Goal: Information Seeking & Learning: Learn about a topic

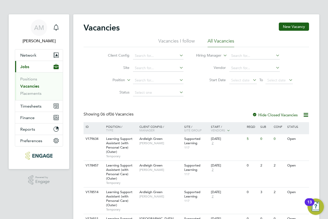
drag, startPoint x: 206, startPoint y: 19, endPoint x: 177, endPoint y: -6, distance: 38.4
click at [173, 140] on div "Ardleigh Green [PERSON_NAME]" at bounding box center [160, 140] width 45 height 13
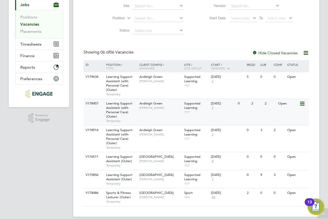
scroll to position [68, 0]
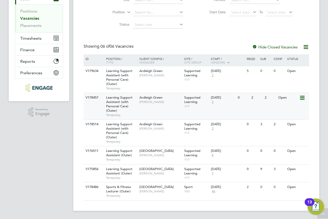
drag, startPoint x: 172, startPoint y: 80, endPoint x: 166, endPoint y: 96, distance: 17.1
click at [167, 95] on div "ID Position / Type Client Config / Manager Site / Site Group Start / Vendors Re…" at bounding box center [197, 127] width 226 height 146
click at [161, 106] on div "Ardleigh Green [PERSON_NAME]" at bounding box center [160, 99] width 45 height 13
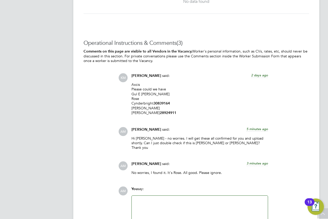
scroll to position [1156, 0]
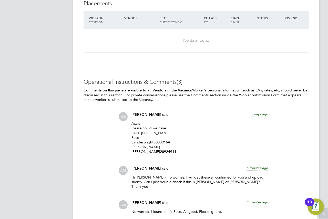
drag, startPoint x: 192, startPoint y: 89, endPoint x: 162, endPoint y: 146, distance: 64.7
click at [162, 146] on p "Axcis Please could we have Gul E Zahra Rose Cynderbright 30839164 Helena Mohamm…" at bounding box center [200, 137] width 137 height 33
click at [163, 150] on strong "28924911" at bounding box center [168, 152] width 16 height 4
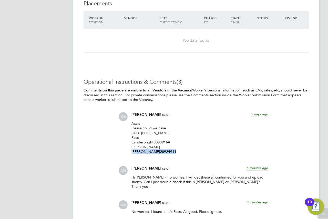
click at [163, 150] on strong "28924911" at bounding box center [168, 152] width 16 height 4
click at [163, 142] on strong "30839164" at bounding box center [162, 142] width 16 height 4
copy strong "30839164"
drag, startPoint x: 206, startPoint y: 101, endPoint x: 136, endPoint y: 137, distance: 78.9
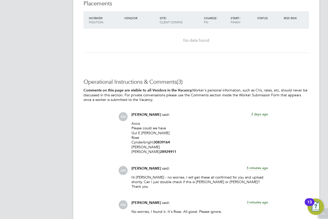
click at [136, 137] on p "Axcis Please could we have Gul E Zahra Rose Cynderbright 30839164 Helena Mohamm…" at bounding box center [200, 137] width 137 height 33
click at [138, 133] on p "Axcis Please could we have Gul E Zahra Rose Cynderbright 30839164 Helena Mohamm…" at bounding box center [200, 137] width 137 height 33
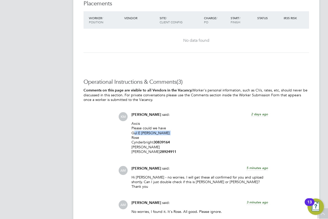
click at [138, 133] on p "Axcis Please could we have Gul E Zahra Rose Cynderbright 30839164 Helena Mohamm…" at bounding box center [200, 137] width 137 height 33
click at [159, 141] on strong "30839164" at bounding box center [162, 142] width 16 height 4
click at [161, 148] on p "Axcis Please could we have Gul E [PERSON_NAME] 30839164 [PERSON_NAME] 28924911" at bounding box center [200, 137] width 137 height 33
click at [161, 150] on strong "28924911" at bounding box center [168, 152] width 16 height 4
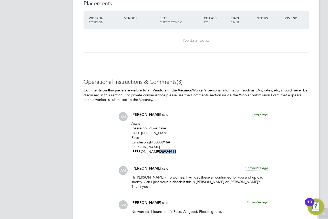
click at [161, 150] on strong "28924911" at bounding box center [168, 152] width 16 height 4
copy strong "28924911"
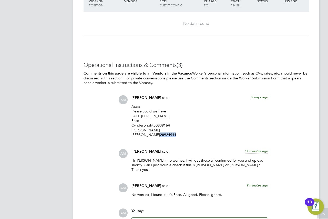
scroll to position [1233, 0]
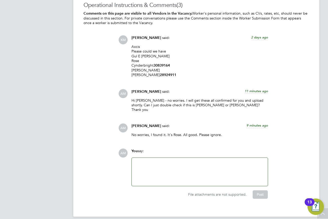
drag, startPoint x: 189, startPoint y: 56, endPoint x: 174, endPoint y: 56, distance: 14.9
click at [189, 56] on p "Axcis Please could we have Gul E Zahra Rose Cynderbright 30839164 Helena Mohamm…" at bounding box center [200, 60] width 137 height 33
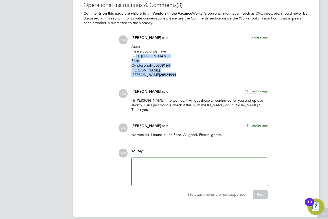
drag, startPoint x: 134, startPoint y: 56, endPoint x: 170, endPoint y: 75, distance: 40.6
click at [170, 75] on p "Axcis Please could we have Gul E Zahra Rose Cynderbright 30839164 Helena Mohamm…" at bounding box center [200, 60] width 137 height 33
drag, startPoint x: 170, startPoint y: 75, endPoint x: 155, endPoint y: 70, distance: 15.6
click at [155, 70] on p "Axcis Please could we have Gul E Zahra Rose Cynderbright 30839164 Helena Mohamm…" at bounding box center [200, 60] width 137 height 33
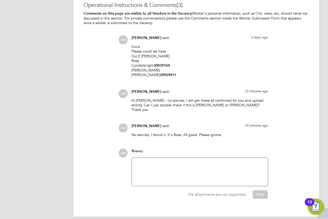
drag, startPoint x: 227, startPoint y: 79, endPoint x: 199, endPoint y: 64, distance: 31.4
drag, startPoint x: 199, startPoint y: 64, endPoint x: 189, endPoint y: 94, distance: 31.2
click at [199, 64] on p "Axcis Please could we have Gul E Zahra Rose Cynderbright 30839164 Helena Mohamm…" at bounding box center [200, 60] width 137 height 33
click at [185, 133] on p "No worries, I found it. It's Rose. All good. Please ignore." at bounding box center [200, 135] width 137 height 5
drag, startPoint x: 214, startPoint y: 108, endPoint x: 195, endPoint y: 99, distance: 21.0
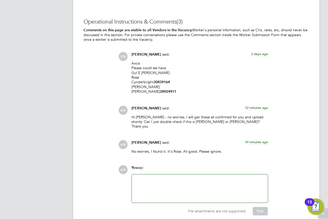
scroll to position [1207, 0]
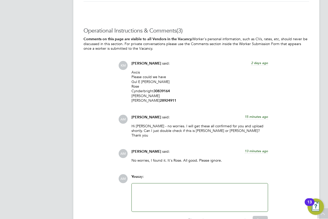
drag, startPoint x: 222, startPoint y: 93, endPoint x: 205, endPoint y: 66, distance: 31.8
drag, startPoint x: 205, startPoint y: 66, endPoint x: 198, endPoint y: 60, distance: 9.3
click at [198, 60] on div "Operational Instructions & Comments (3) Comments on this page are visible to al…" at bounding box center [197, 125] width 226 height 197
drag, startPoint x: 198, startPoint y: 60, endPoint x: 267, endPoint y: 49, distance: 69.5
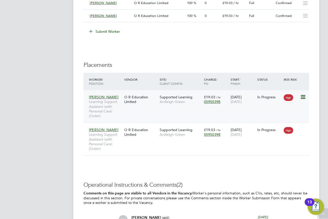
click at [154, 109] on div "Mariam Diaoune Learning Support Assistant (with Personal Care) (Outer) O R Educ…" at bounding box center [197, 106] width 226 height 33
click at [154, 107] on div "Mariam Diaoune Learning Support Assistant (with Personal Care) (Outer) O R Educ…" at bounding box center [197, 106] width 226 height 33
drag, startPoint x: 160, startPoint y: 102, endPoint x: 148, endPoint y: 100, distance: 12.3
click at [148, 100] on div "O R Education Limited" at bounding box center [140, 99] width 35 height 14
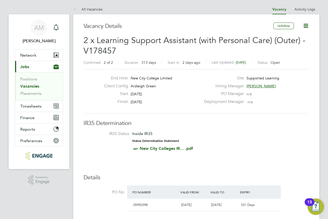
drag, startPoint x: 198, startPoint y: 61, endPoint x: 29, endPoint y: 72, distance: 169.7
click at [31, 85] on link "Vacancies" at bounding box center [29, 86] width 19 height 5
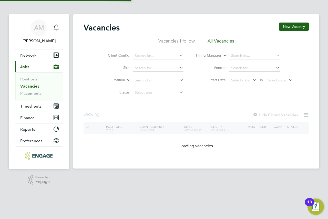
click at [29, 72] on ul "Positions Vacancies Placements" at bounding box center [39, 86] width 48 height 28
click at [28, 68] on span "Jobs" at bounding box center [24, 66] width 9 height 5
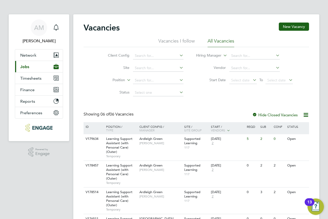
click at [26, 68] on span "Jobs" at bounding box center [24, 66] width 9 height 5
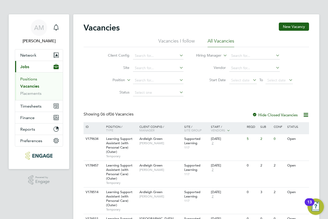
click at [26, 78] on link "Positions" at bounding box center [28, 79] width 17 height 5
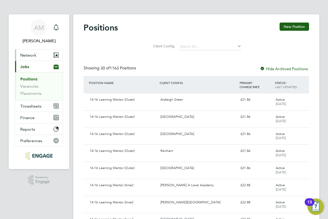
click at [29, 59] on button "Network" at bounding box center [39, 55] width 48 height 11
drag, startPoint x: 139, startPoint y: 54, endPoint x: 136, endPoint y: 55, distance: 3.4
drag, startPoint x: 136, startPoint y: 55, endPoint x: 23, endPoint y: 87, distance: 117.5
click at [23, 87] on link "Vacancies" at bounding box center [29, 86] width 18 height 5
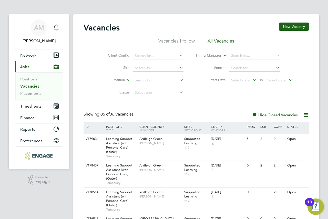
scroll to position [68, 0]
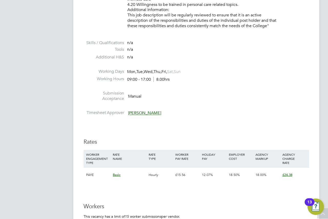
scroll to position [846, 0]
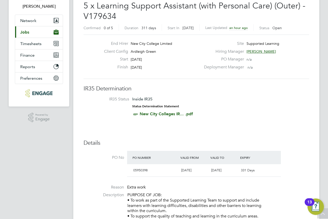
scroll to position [0, 0]
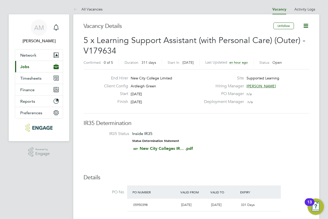
drag, startPoint x: 172, startPoint y: 36, endPoint x: 171, endPoint y: -31, distance: 66.7
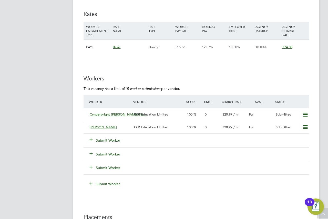
scroll to position [949, 0]
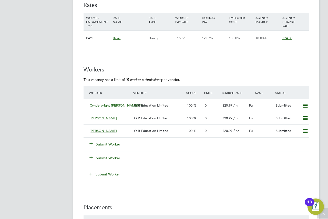
drag, startPoint x: 206, startPoint y: 71, endPoint x: 209, endPoint y: 69, distance: 3.5
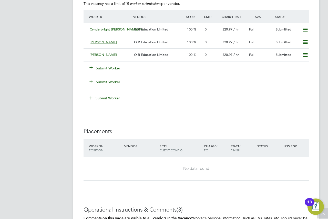
scroll to position [999, 0]
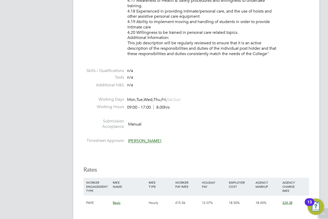
scroll to position [846, 0]
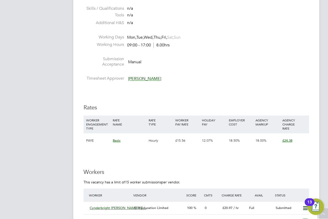
drag, startPoint x: 191, startPoint y: 88, endPoint x: 151, endPoint y: 99, distance: 40.7
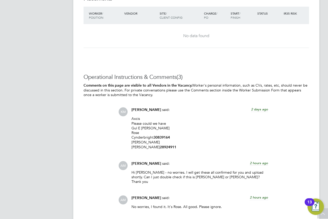
scroll to position [1180, 0]
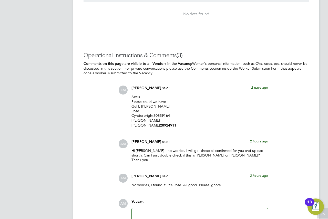
click at [141, 106] on p "Axcis Please could we have Gul E Zahra Rose Cynderbright 30839164 Helena Mohamm…" at bounding box center [200, 111] width 137 height 33
copy p "Gul E [PERSON_NAME]"
drag, startPoint x: 165, startPoint y: 105, endPoint x: 154, endPoint y: 81, distance: 26.0
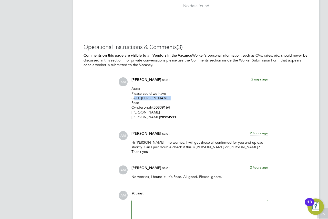
scroll to position [1230, 0]
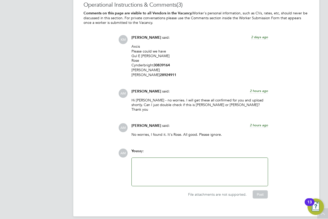
click at [193, 161] on div at bounding box center [200, 172] width 130 height 22
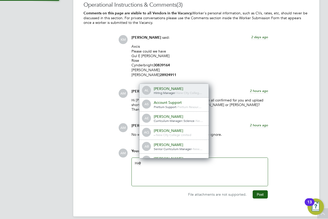
scroll to position [4, 52]
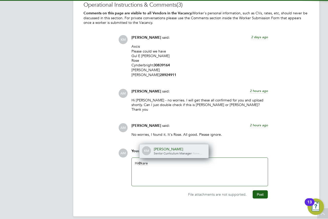
click at [179, 151] on span "Senior Curriculum Manager" at bounding box center [173, 153] width 38 height 4
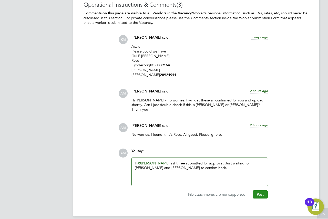
click at [264, 191] on button "Post" at bounding box center [260, 195] width 15 height 8
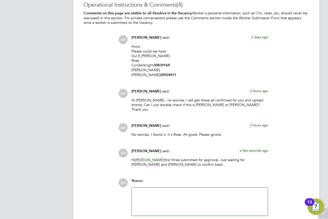
drag, startPoint x: 221, startPoint y: 120, endPoint x: 202, endPoint y: 74, distance: 49.6
click at [202, 74] on p "Axcis Please could we have Gul E Zahra Rose Cynderbright 30839164 Helena Mohamm…" at bounding box center [200, 60] width 137 height 33
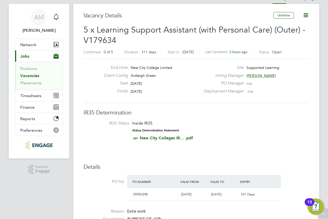
scroll to position [0, 0]
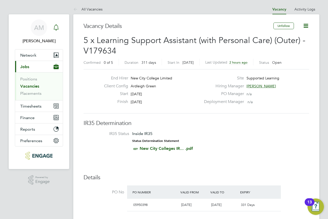
drag, startPoint x: 107, startPoint y: 24, endPoint x: 53, endPoint y: 28, distance: 54.3
click at [53, 28] on icon "Main navigation" at bounding box center [56, 27] width 6 height 6
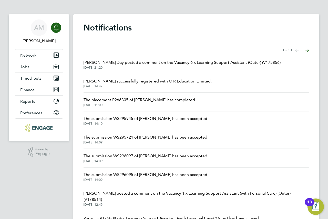
drag, startPoint x: 215, startPoint y: 86, endPoint x: 186, endPoint y: 69, distance: 32.9
click at [186, 69] on span "02 Sep 2025, 21:20" at bounding box center [182, 68] width 197 height 4
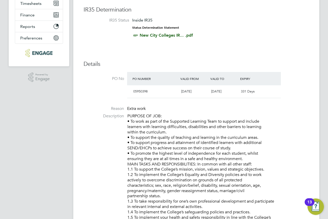
scroll to position [3, 3]
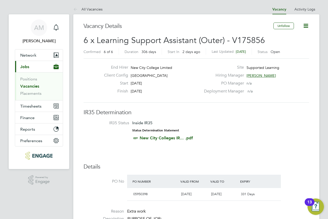
drag, startPoint x: 195, startPoint y: 70, endPoint x: 186, endPoint y: 62, distance: 12.4
click at [195, 70] on div "End Hirer New City College Limited" at bounding box center [150, 69] width 101 height 8
drag, startPoint x: 161, startPoint y: 24, endPoint x: 150, endPoint y: 22, distance: 10.6
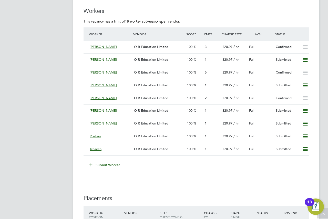
drag, startPoint x: 303, startPoint y: 51, endPoint x: 284, endPoint y: 18, distance: 38.0
click at [284, 19] on p "This vacancy has a limit of 18 worker submissions per vendor." at bounding box center [197, 21] width 226 height 5
drag, startPoint x: 155, startPoint y: 52, endPoint x: 176, endPoint y: 11, distance: 45.8
click at [173, 11] on h3 "Workers" at bounding box center [197, 10] width 226 height 7
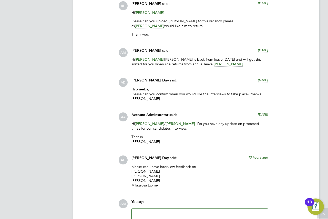
scroll to position [1622, 0]
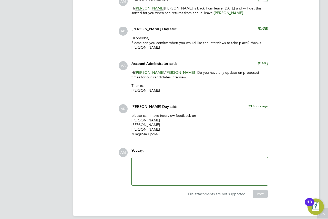
click at [150, 113] on p "please can i have interview feedback on - Gracia Gracia Henna Khan Paulabi Roy …" at bounding box center [200, 124] width 137 height 23
click at [149, 113] on p "please can i have interview feedback on - Gracia Gracia Henna Khan Paulabi Roy …" at bounding box center [200, 124] width 137 height 23
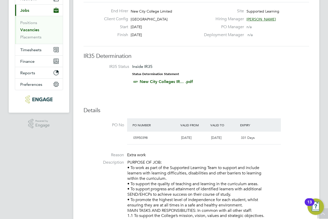
scroll to position [0, 0]
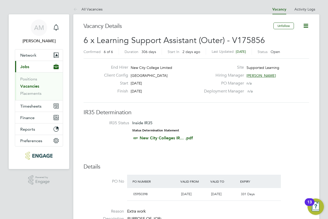
click at [29, 85] on link "Vacancies" at bounding box center [29, 86] width 19 height 5
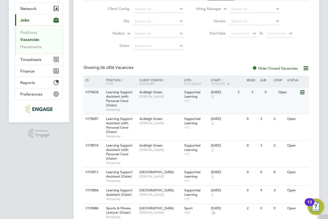
scroll to position [51, 0]
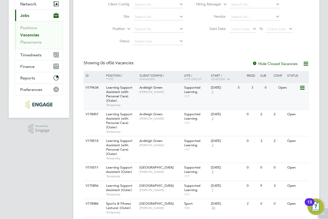
click at [149, 95] on div "Ardleigh Green Karen Marcelline" at bounding box center [160, 89] width 45 height 13
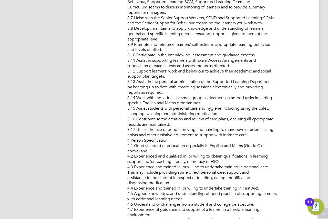
drag, startPoint x: 167, startPoint y: 83, endPoint x: 164, endPoint y: 83, distance: 3.1
click at [165, 82] on p "PURPOSE OF JOB: • To work as part of the Supported Learning Team to support and…" at bounding box center [218, 44] width 182 height 613
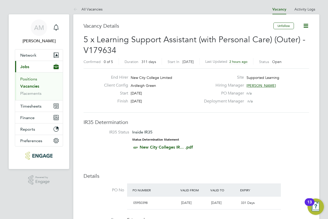
click at [36, 81] on link "Positions" at bounding box center [28, 79] width 17 height 5
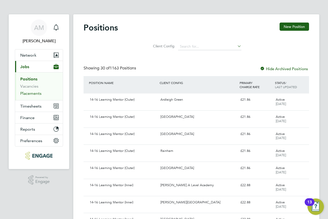
click at [31, 94] on link "Placements" at bounding box center [30, 93] width 21 height 5
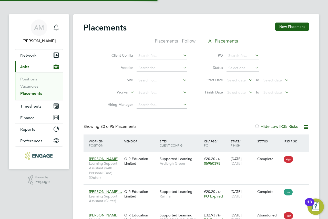
scroll to position [3, 3]
drag, startPoint x: 91, startPoint y: 71, endPoint x: 31, endPoint y: 81, distance: 60.5
click at [31, 81] on link "Positions" at bounding box center [28, 79] width 17 height 5
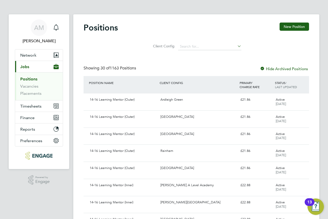
drag, startPoint x: 25, startPoint y: 66, endPoint x: 27, endPoint y: 71, distance: 5.2
click at [25, 66] on span "Jobs" at bounding box center [24, 66] width 9 height 5
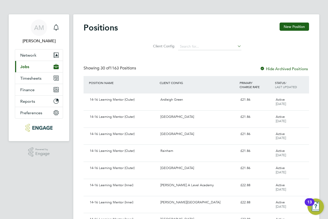
click at [24, 67] on span "Jobs" at bounding box center [24, 66] width 9 height 5
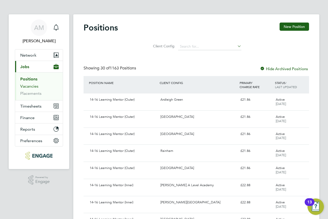
click at [31, 86] on link "Vacancies" at bounding box center [29, 86] width 18 height 5
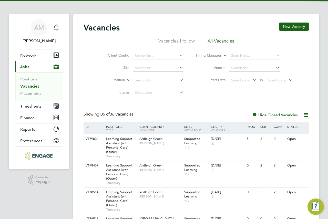
drag, startPoint x: 142, startPoint y: 89, endPoint x: 135, endPoint y: 85, distance: 7.6
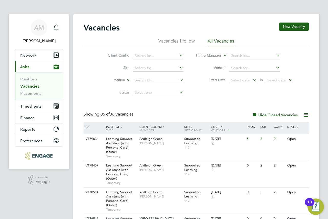
drag, startPoint x: 135, startPoint y: 85, endPoint x: 88, endPoint y: 50, distance: 58.8
click at [88, 50] on div "Client Config Site Position Status Hiring Manager Vendor Start Date Select date…" at bounding box center [197, 73] width 226 height 52
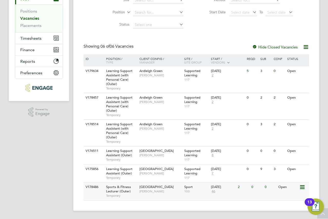
click at [163, 186] on span "Havering Sixth Form Campus" at bounding box center [157, 187] width 34 height 4
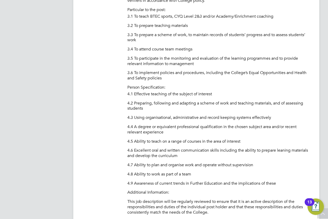
scroll to position [513, 0]
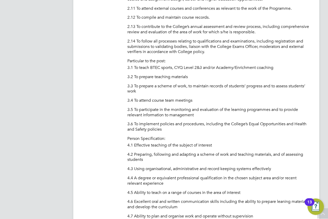
drag, startPoint x: 191, startPoint y: 53, endPoint x: 182, endPoint y: 45, distance: 11.4
click at [182, 45] on p "2.14 To follow all processes relating to qualifications and examinations, inclu…" at bounding box center [218, 47] width 182 height 16
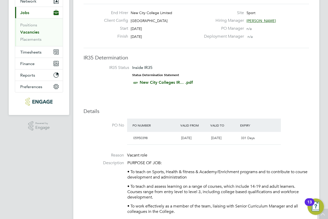
scroll to position [0, 0]
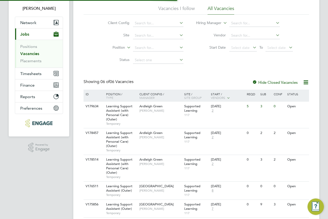
scroll to position [68, 0]
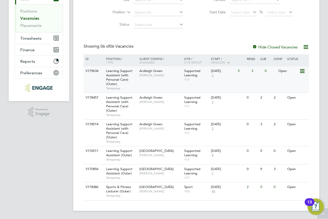
click at [170, 82] on div "V179634 Learning Support Assistant (with Personal Care) (Outer) Temporary Ardle…" at bounding box center [197, 79] width 226 height 26
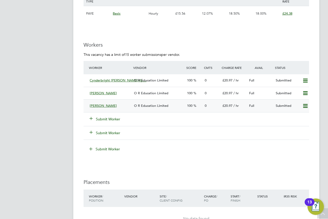
scroll to position [1000, 0]
